Goal: Task Accomplishment & Management: Use online tool/utility

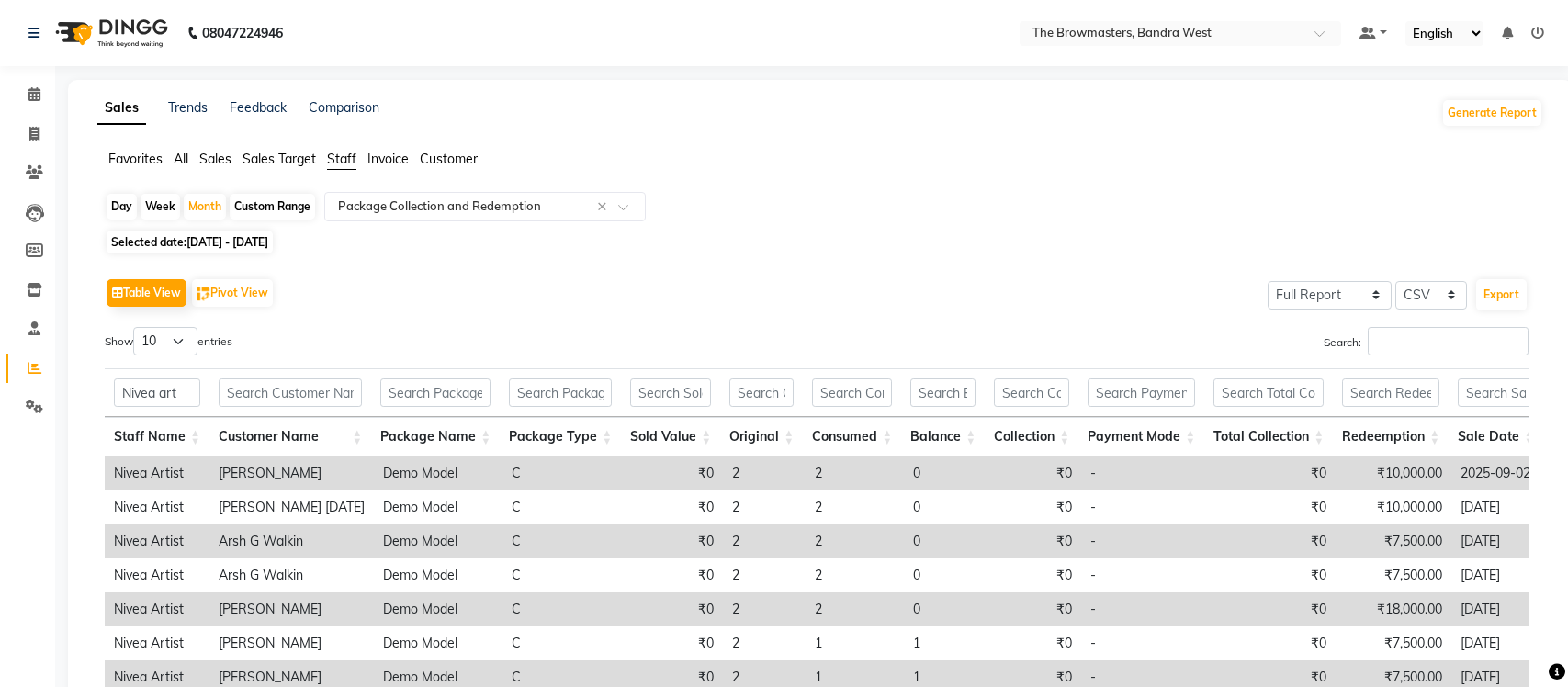
select select "full_report"
select select "csv"
select select "full_report"
select select "csv"
select select "100"
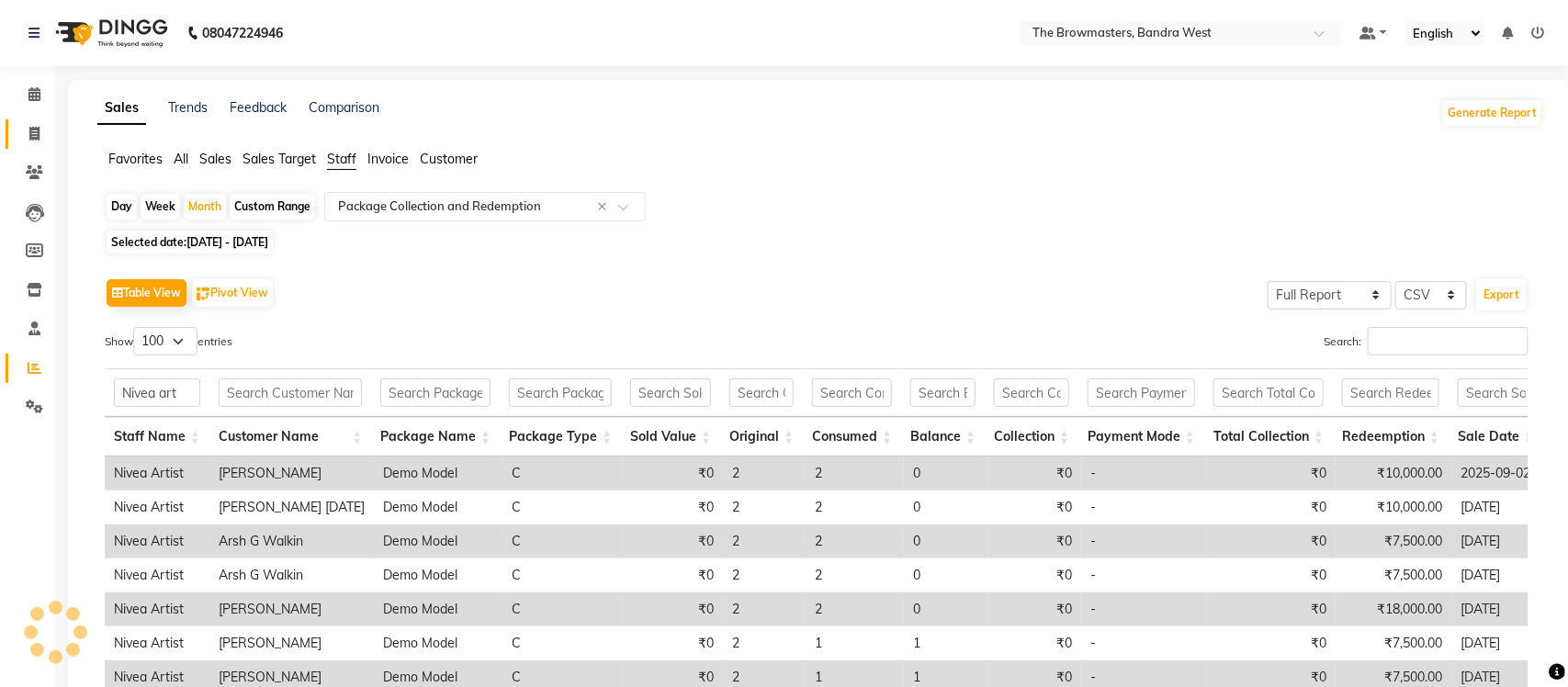
click at [29, 132] on icon at bounding box center [34, 133] width 10 height 14
select select "service"
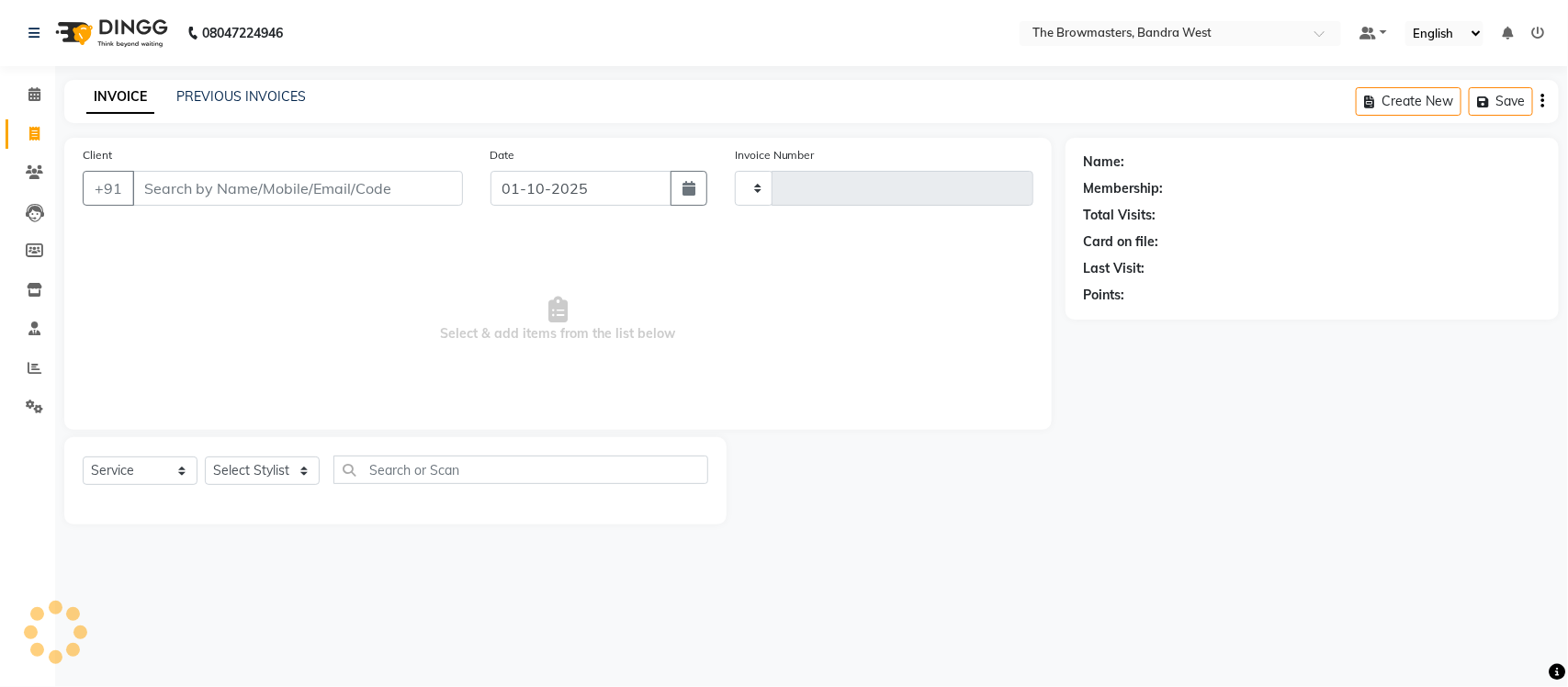
type input "2311"
select select "6949"
select select "package"
